Goal: Information Seeking & Learning: Check status

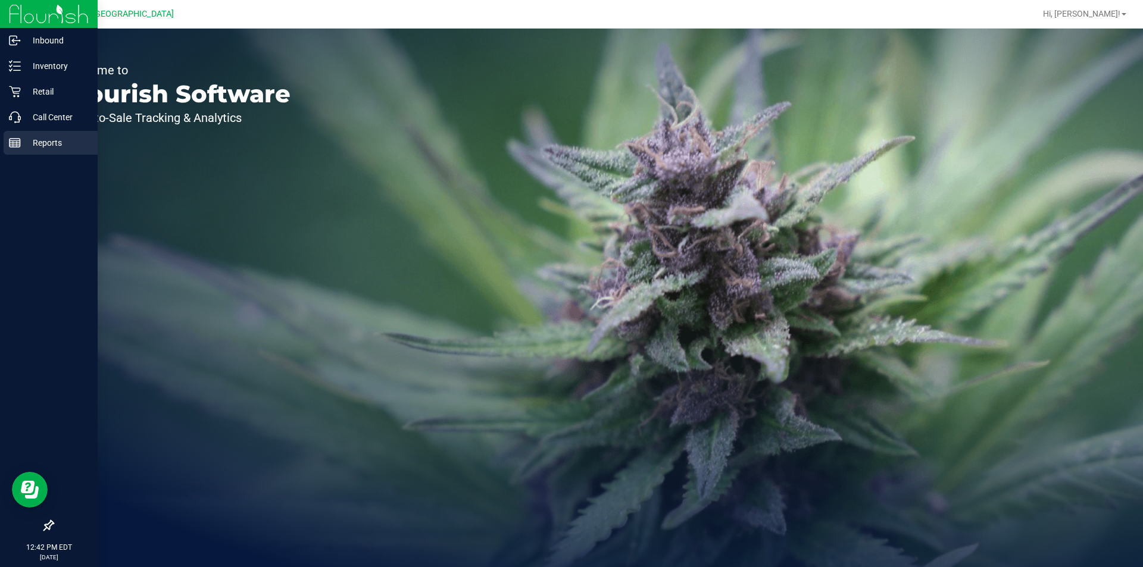
click at [12, 148] on icon at bounding box center [15, 143] width 12 height 12
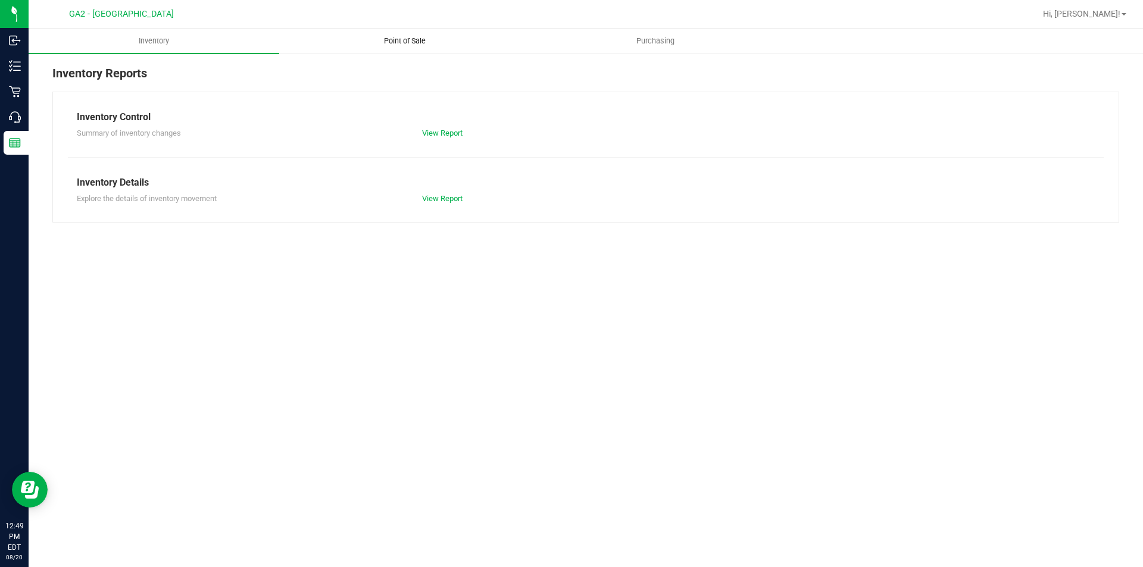
click at [414, 46] on span "Point of Sale" at bounding box center [405, 41] width 74 height 11
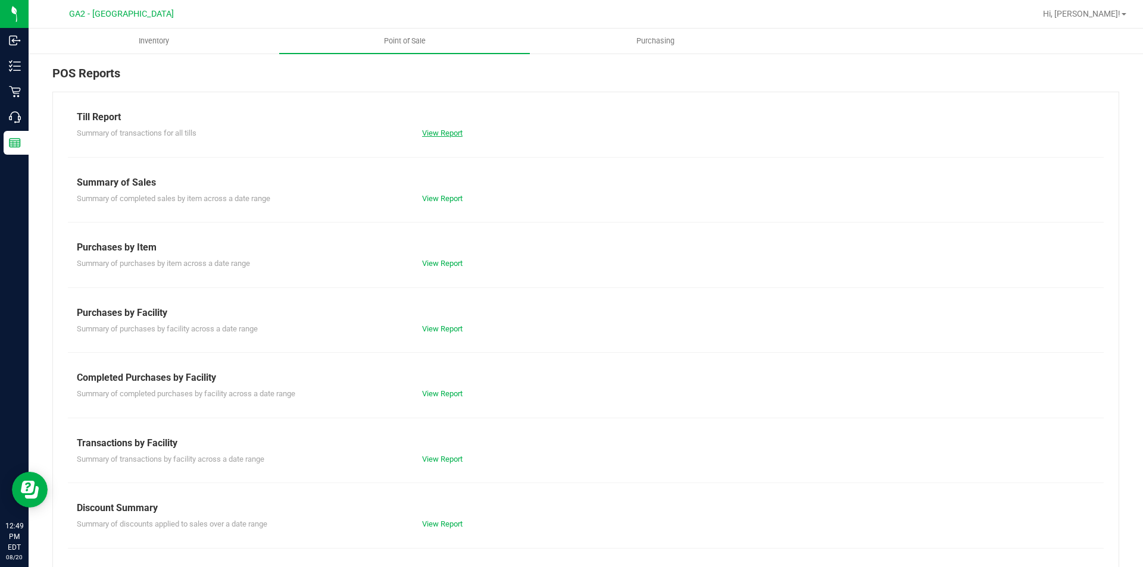
click at [436, 136] on link "View Report" at bounding box center [442, 133] width 40 height 9
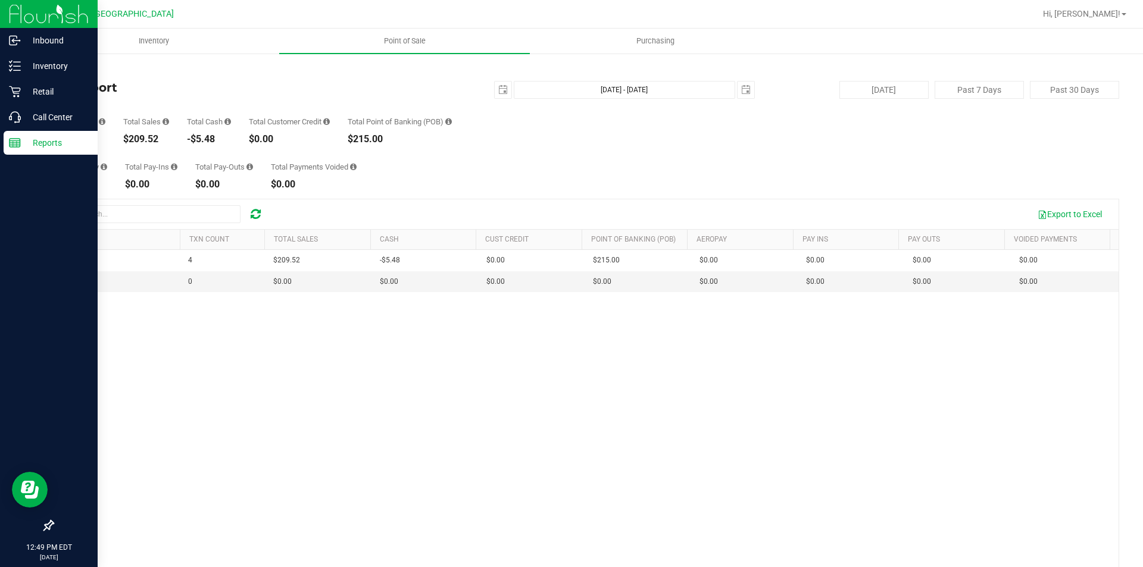
click at [11, 144] on icon at bounding box center [15, 143] width 12 height 12
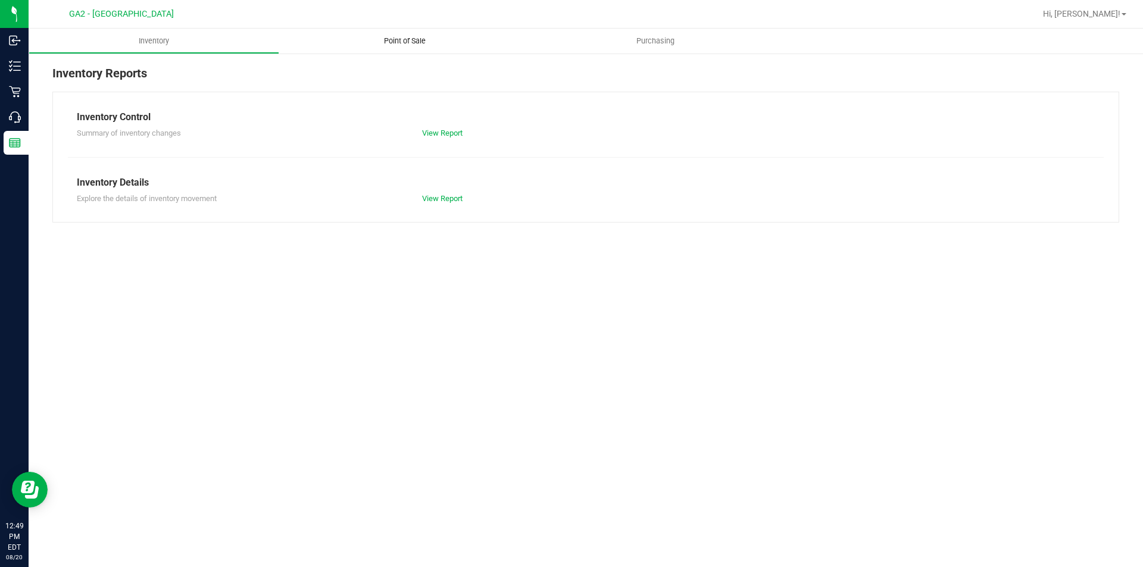
click at [404, 39] on span "Point of Sale" at bounding box center [405, 41] width 74 height 11
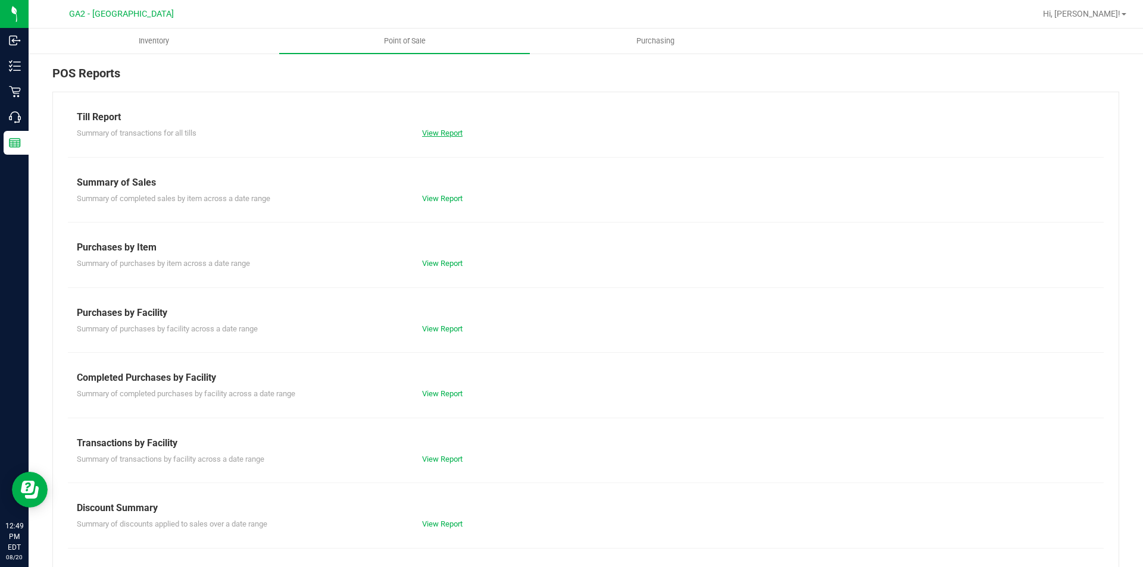
click at [444, 136] on link "View Report" at bounding box center [442, 133] width 40 height 9
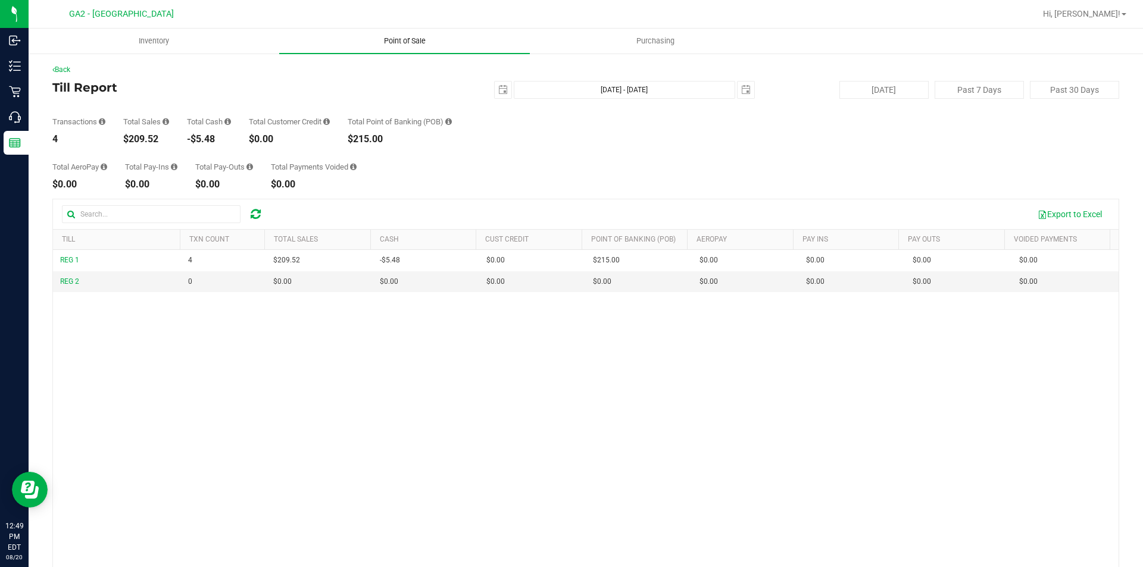
click at [413, 36] on span "Point of Sale" at bounding box center [405, 41] width 74 height 11
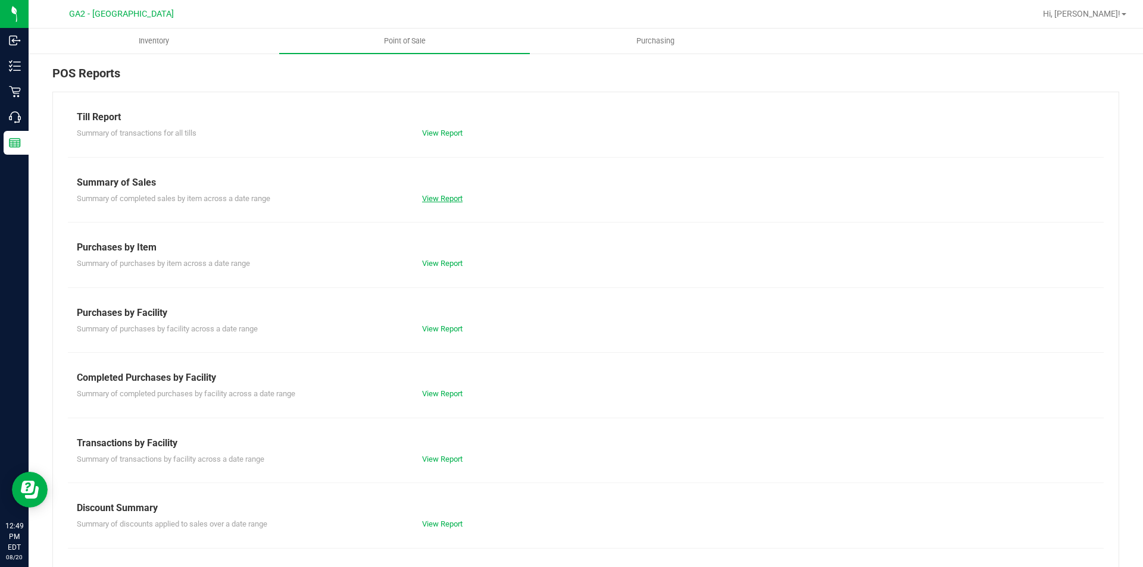
click at [435, 201] on link "View Report" at bounding box center [442, 198] width 40 height 9
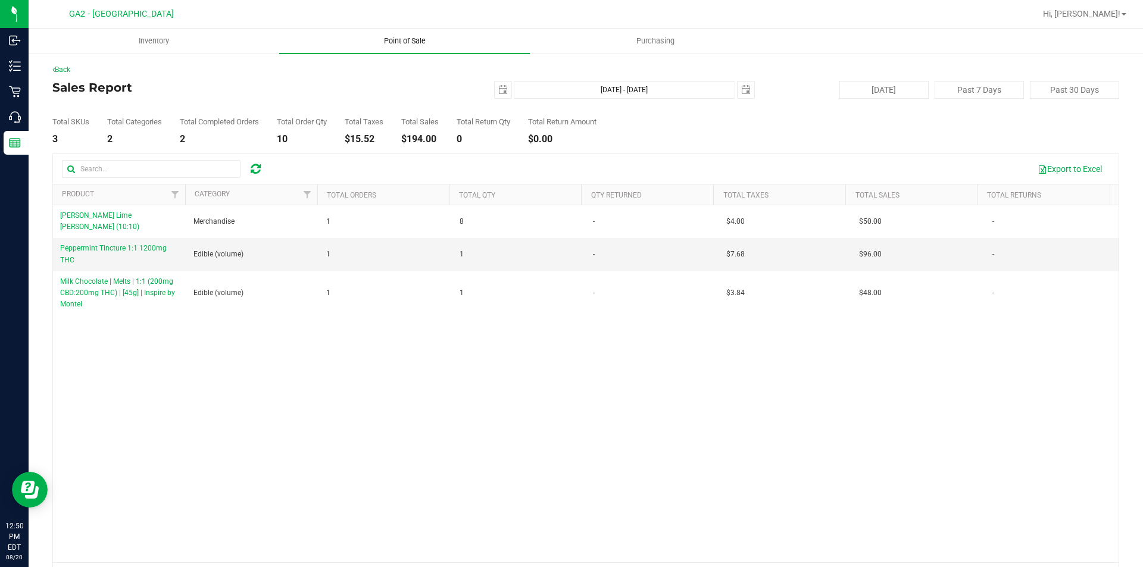
click at [413, 35] on uib-tab-heading "Point of Sale" at bounding box center [404, 41] width 251 height 25
